Goal: Check status: Check status

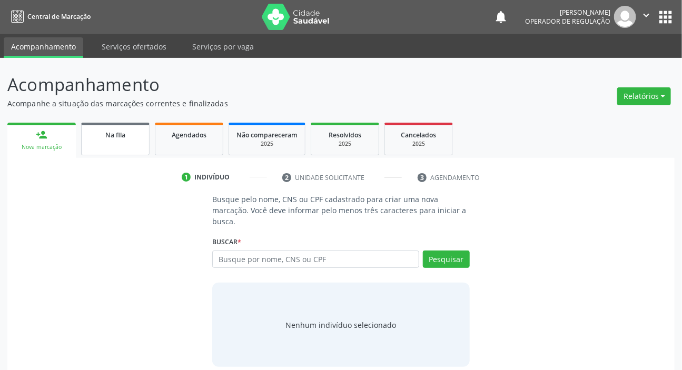
click at [127, 133] on div "Na fila" at bounding box center [115, 134] width 53 height 11
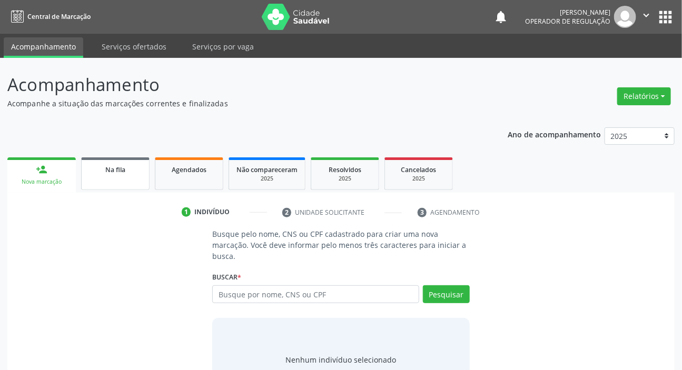
click at [106, 180] on link "Na fila" at bounding box center [115, 173] width 68 height 33
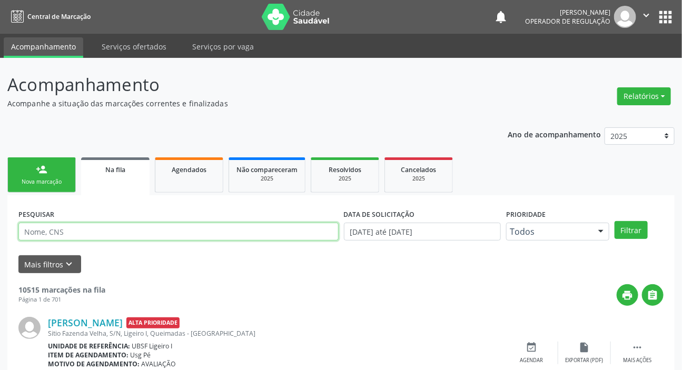
click at [139, 231] on input "text" at bounding box center [178, 232] width 320 height 18
paste input "704 7087 2341 8436"
type input "704 7087 2341 8436"
click at [614, 221] on button "Filtrar" at bounding box center [630, 230] width 33 height 18
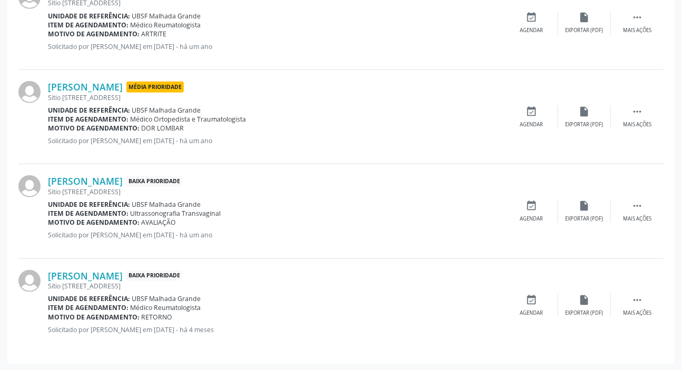
scroll to position [53, 0]
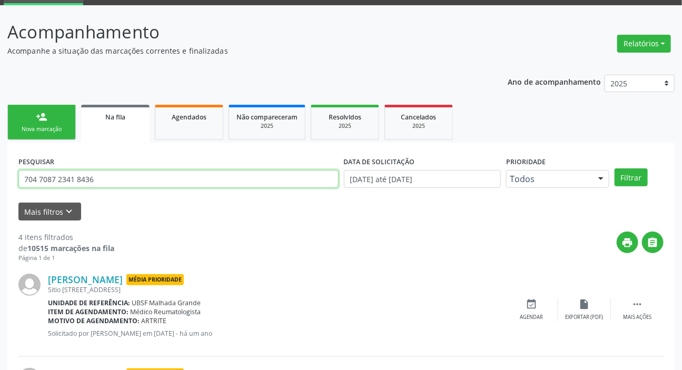
click at [106, 179] on input "704 7087 2341 8436" at bounding box center [178, 179] width 320 height 18
click at [105, 178] on input "704 7087 2341 8436" at bounding box center [178, 179] width 320 height 18
click at [614, 168] on button "Filtrar" at bounding box center [630, 177] width 33 height 18
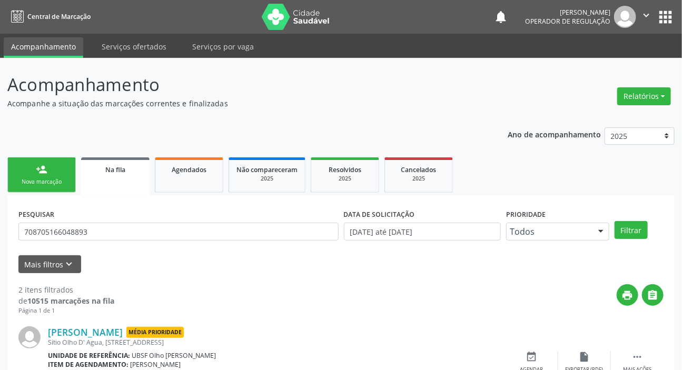
scroll to position [151, 0]
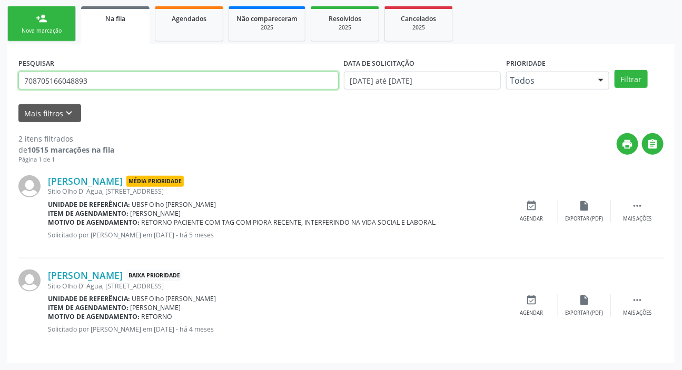
click at [121, 81] on input "708705166048893" at bounding box center [178, 81] width 320 height 18
type input "700000809875009"
click at [614, 70] on button "Filtrar" at bounding box center [630, 79] width 33 height 18
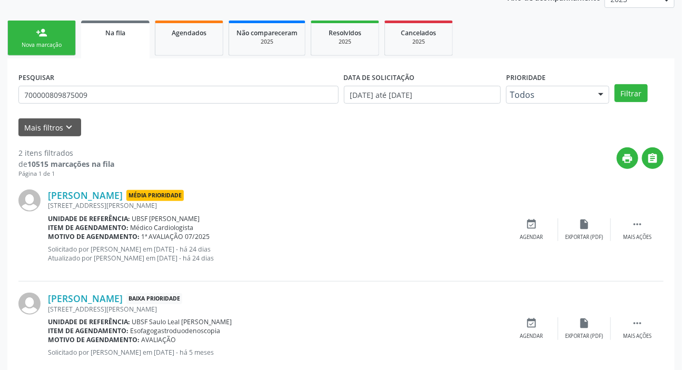
scroll to position [160, 0]
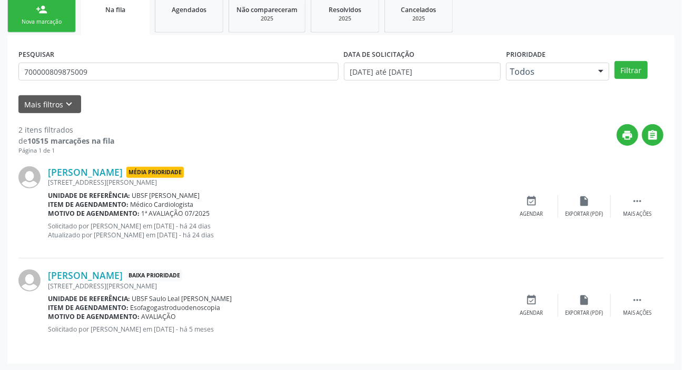
click at [145, 80] on div "PESQUISAR 700000809875009" at bounding box center [178, 66] width 325 height 41
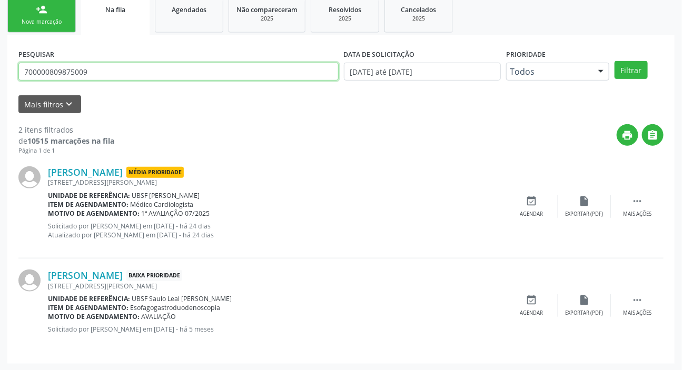
click at [158, 74] on input "700000809875009" at bounding box center [178, 72] width 320 height 18
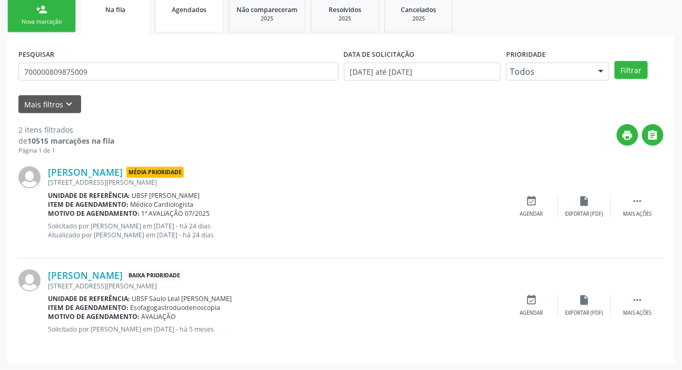
click at [200, 12] on span "Agendados" at bounding box center [189, 9] width 35 height 9
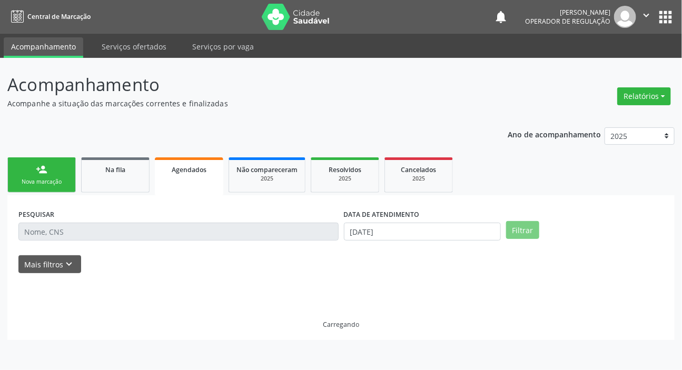
scroll to position [0, 0]
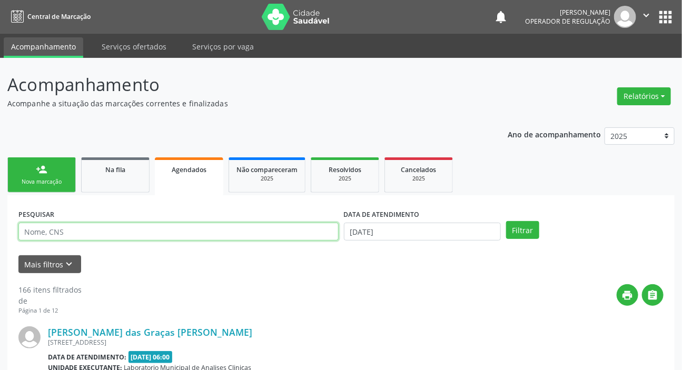
click at [188, 228] on input "text" at bounding box center [178, 232] width 320 height 18
paste input "700000809875009"
type input "700000809875009"
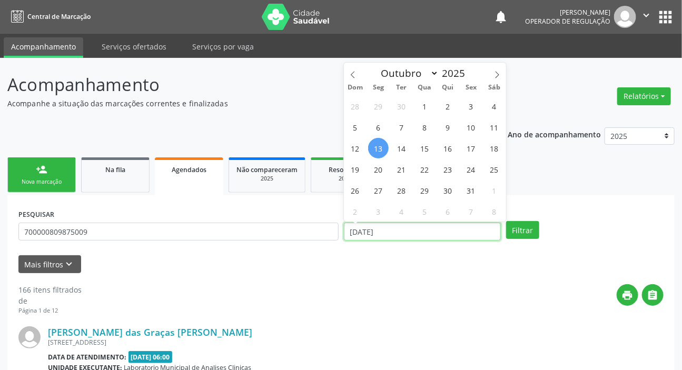
click at [368, 232] on input "[DATE]" at bounding box center [422, 232] width 157 height 18
click at [532, 231] on button "Filtrar" at bounding box center [522, 230] width 33 height 18
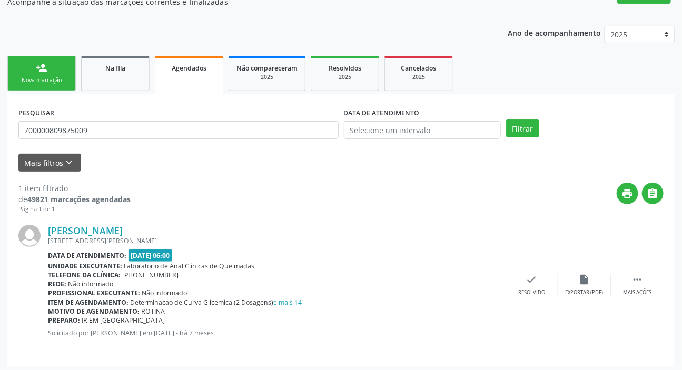
scroll to position [105, 0]
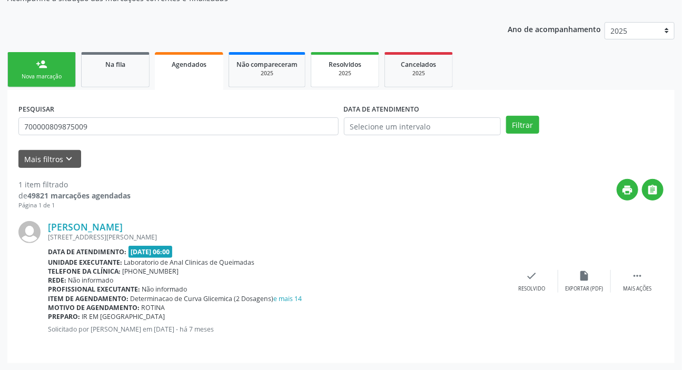
click at [336, 83] on link "Resolvidos 2025" at bounding box center [345, 69] width 68 height 35
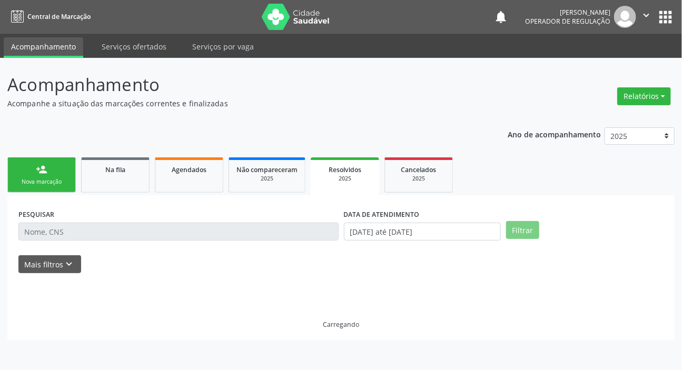
scroll to position [0, 0]
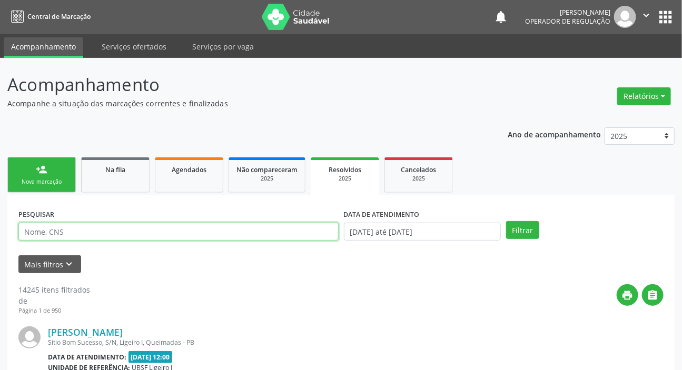
click at [246, 233] on input "text" at bounding box center [178, 232] width 320 height 18
paste input "700000809875009"
type input "700000809875009"
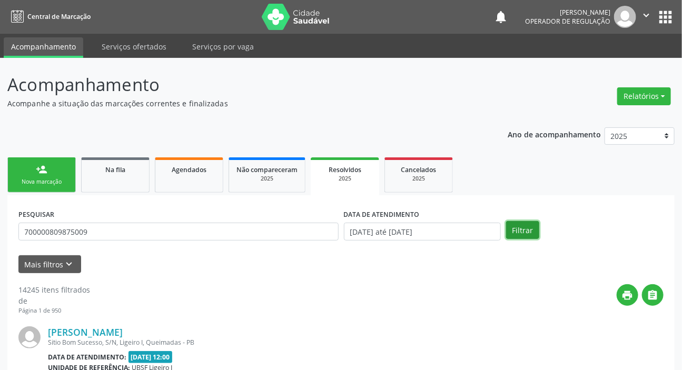
click at [524, 225] on button "Filtrar" at bounding box center [522, 230] width 33 height 18
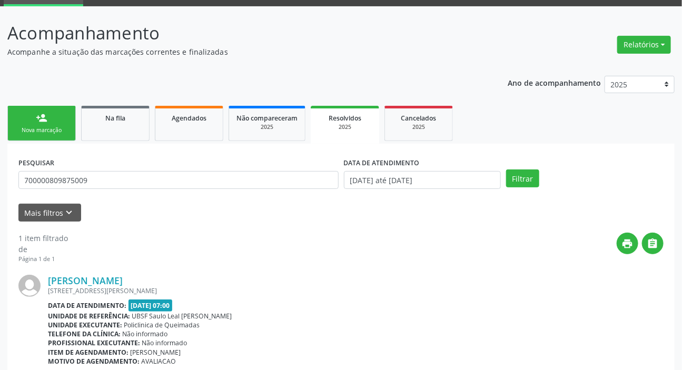
scroll to position [105, 0]
